Goal: Information Seeking & Learning: Learn about a topic

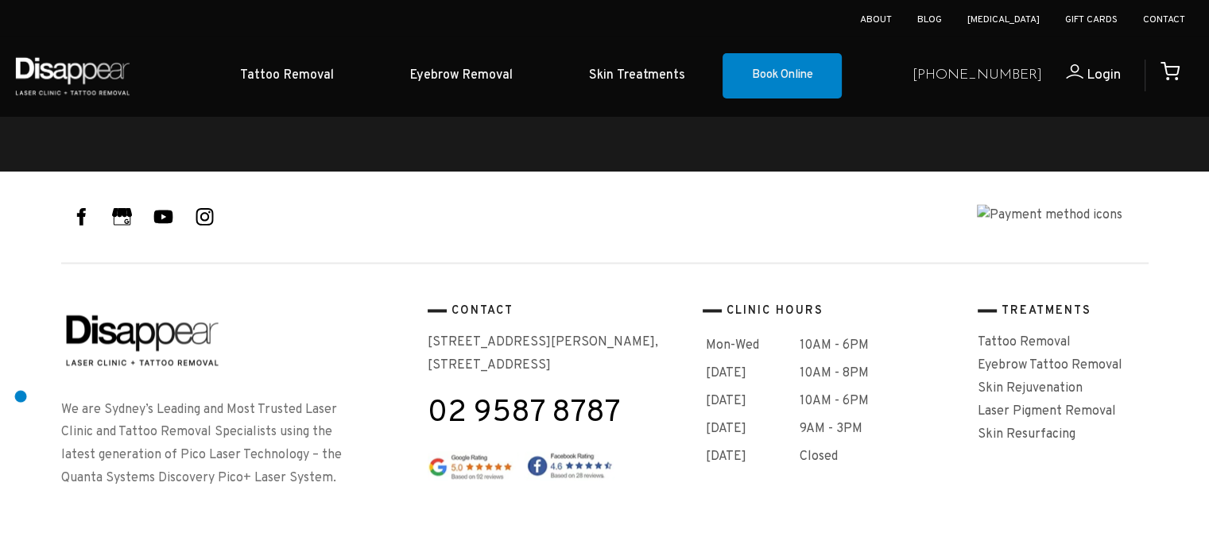
scroll to position [2394, 0]
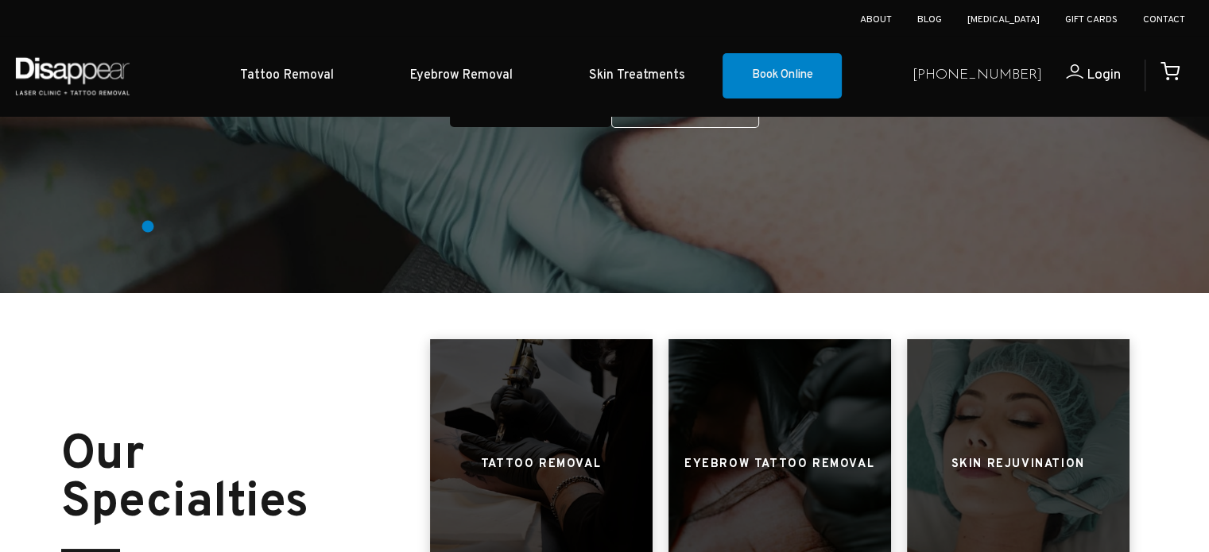
scroll to position [636, 0]
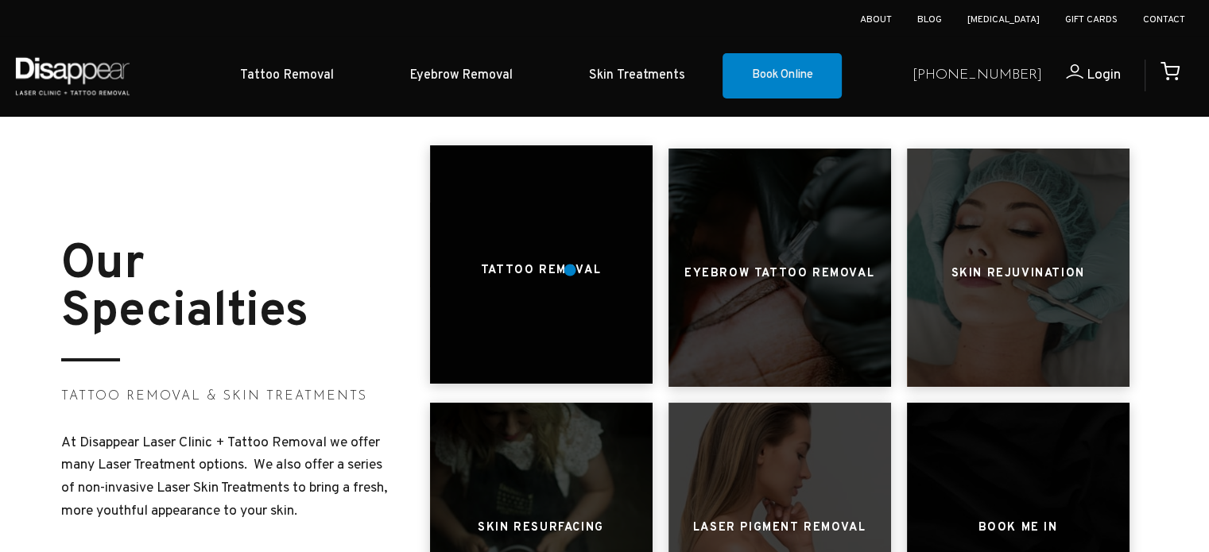
click at [570, 270] on h3 "Tattoo Removal" at bounding box center [541, 271] width 120 height 30
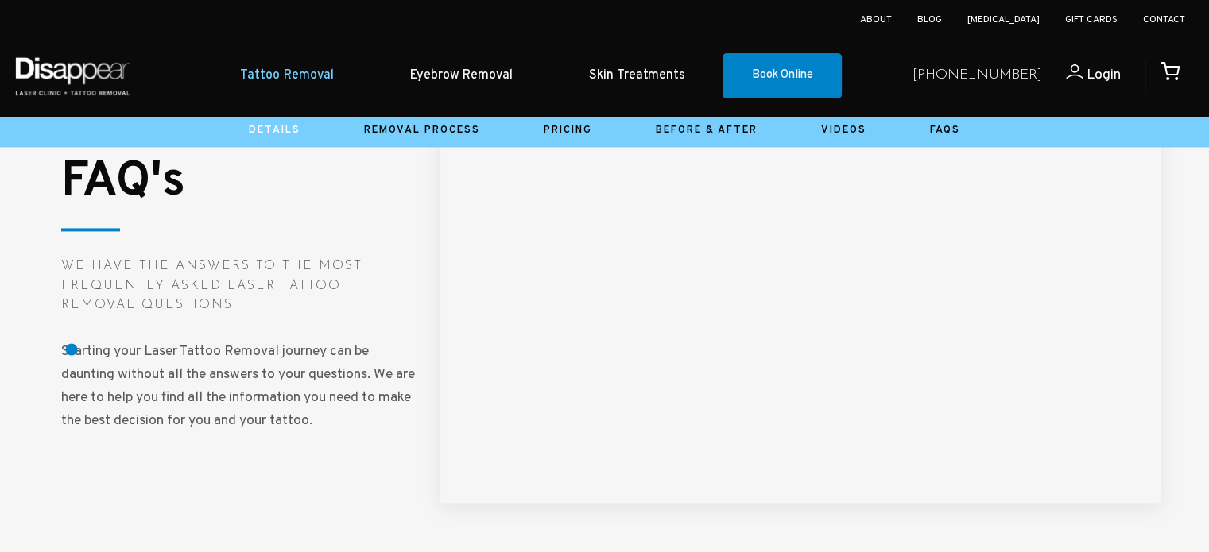
scroll to position [2305, 0]
